Goal: Share content: Share content

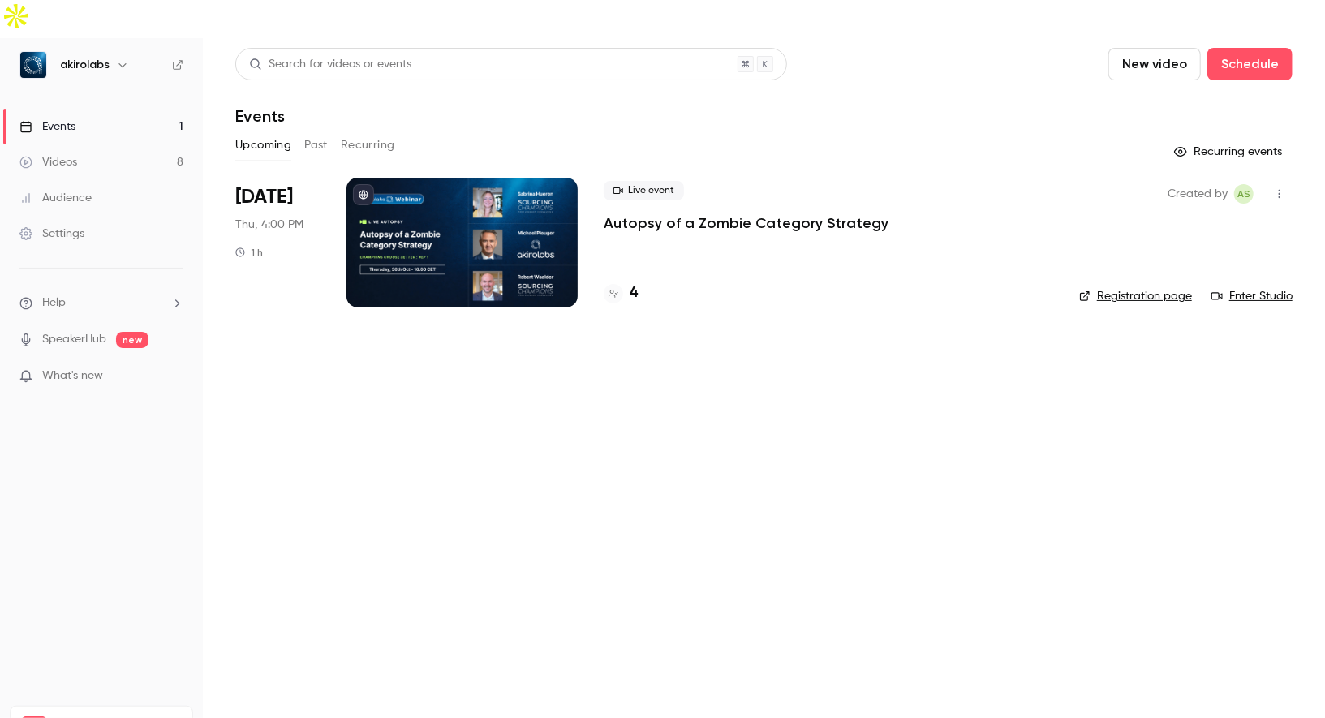
click at [408, 178] on div at bounding box center [461, 243] width 231 height 130
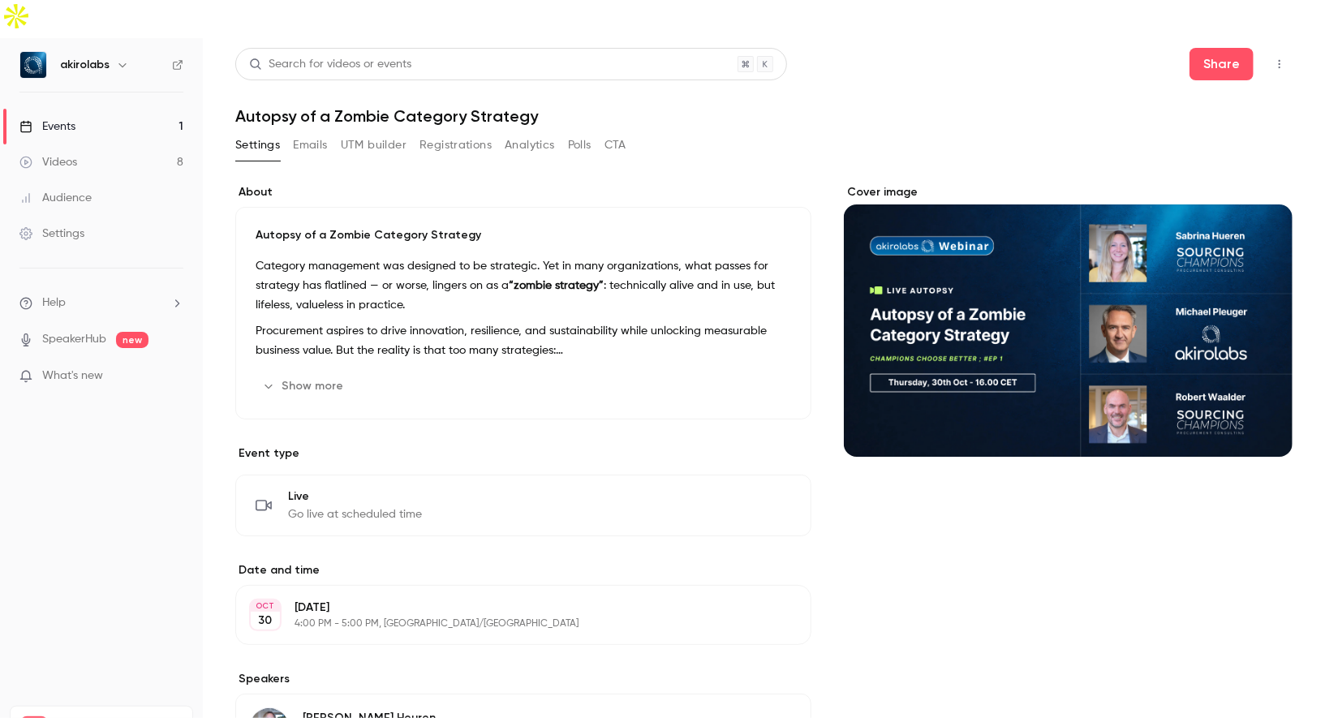
click at [434, 132] on button "Registrations" at bounding box center [455, 145] width 72 height 26
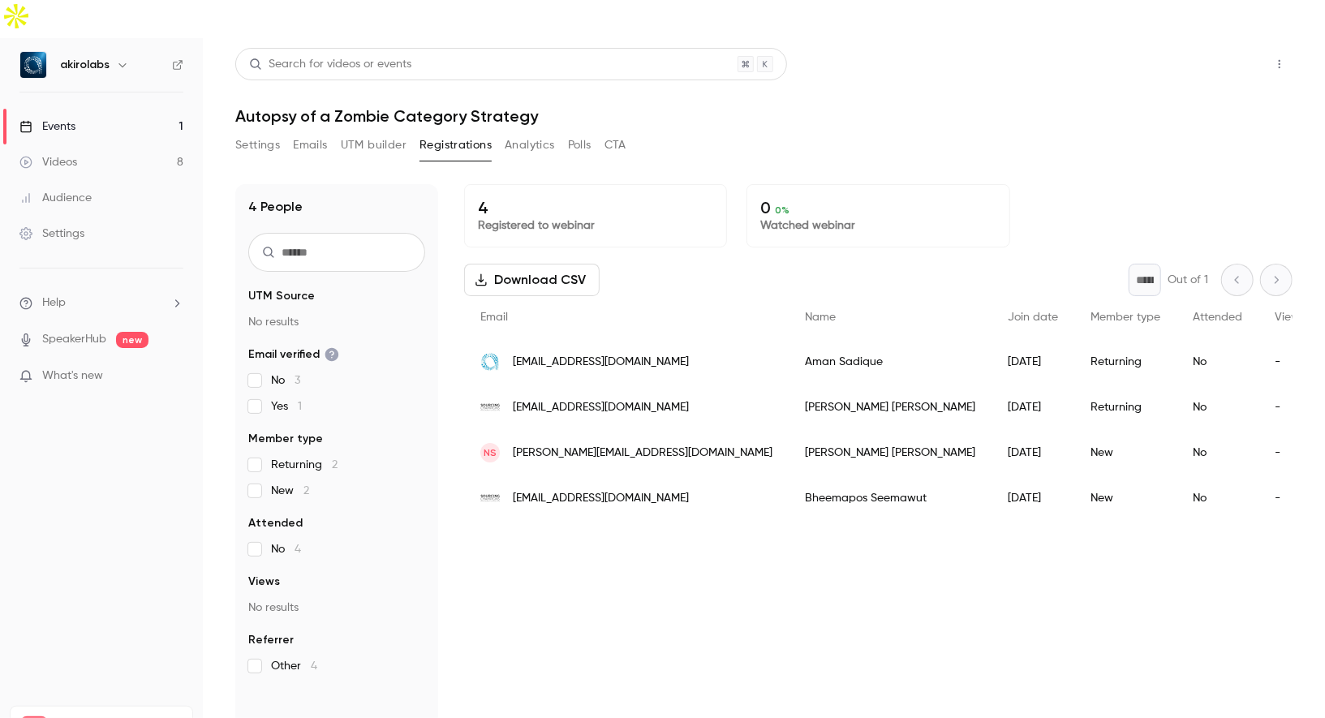
click at [1205, 48] on button "Share" at bounding box center [1221, 64] width 64 height 32
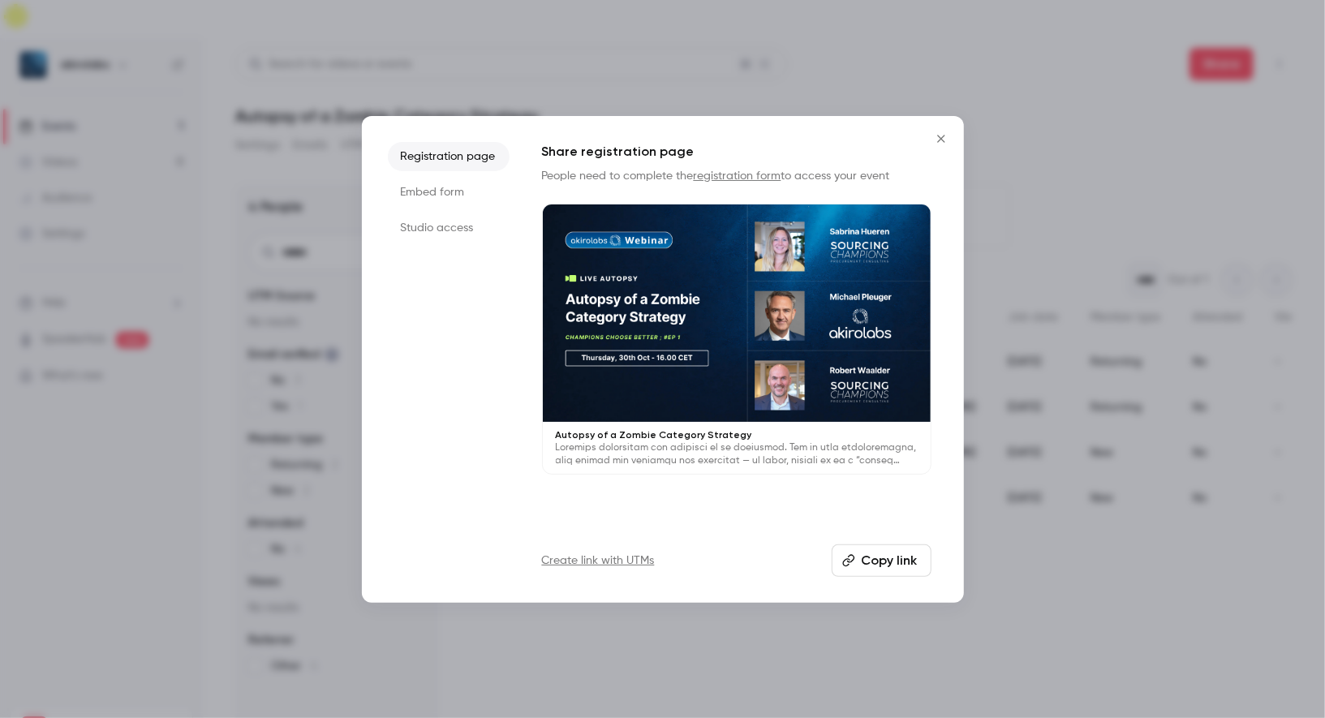
click at [871, 561] on button "Copy link" at bounding box center [882, 560] width 100 height 32
click at [885, 561] on button "Copy link" at bounding box center [882, 560] width 100 height 32
